Goal: Transaction & Acquisition: Purchase product/service

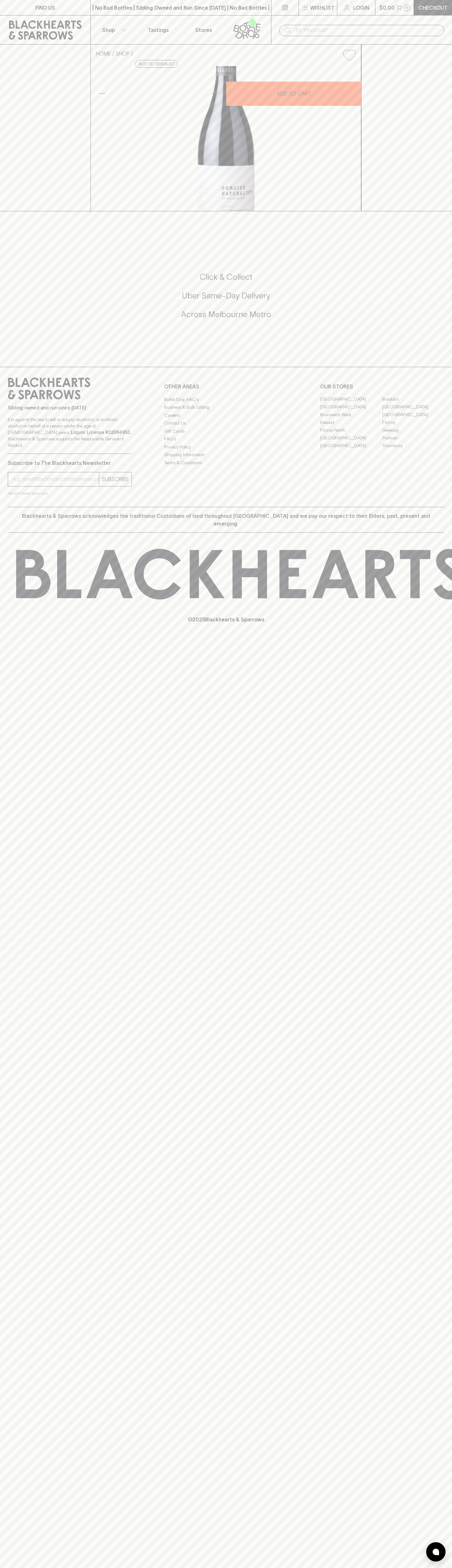
click at [427, 414] on div "FIND US | No Bad Bottles | Sibling Owned and Run Since 2006 | No Bad Bottles | …" at bounding box center [226, 784] width 452 height 1568
click at [423, 1567] on html "FIND US | No Bad Bottles | Sibling Owned and Run Since 2006 | No Bad Bottles | …" at bounding box center [226, 784] width 452 height 1568
click at [19, 1282] on div "FIND US | No Bad Bottles | Sibling Owned and Run Since 2006 | No Bad Bottles | …" at bounding box center [226, 784] width 452 height 1568
